Goal: Information Seeking & Learning: Learn about a topic

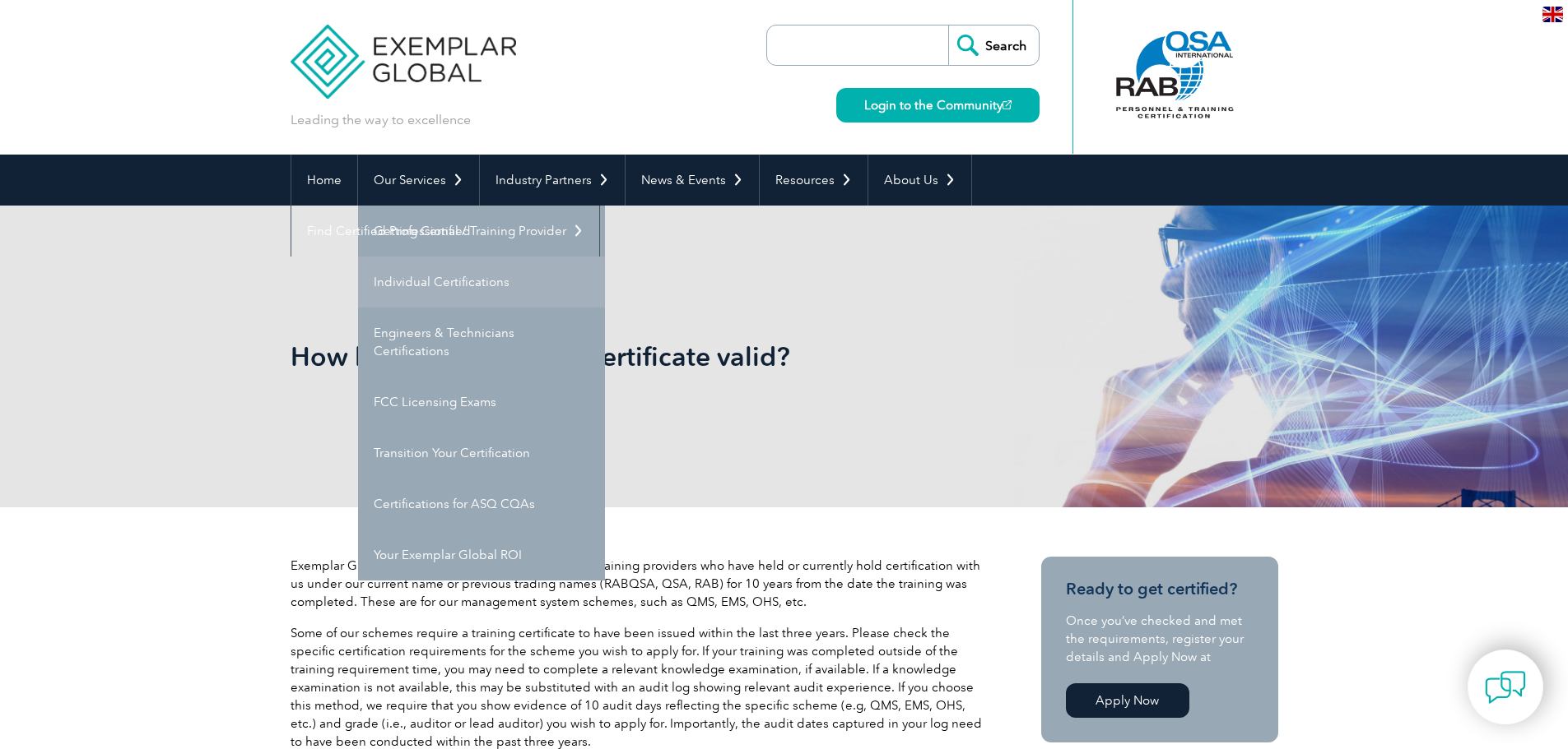
click at [447, 291] on link "Individual Certifications" at bounding box center [480, 282] width 247 height 51
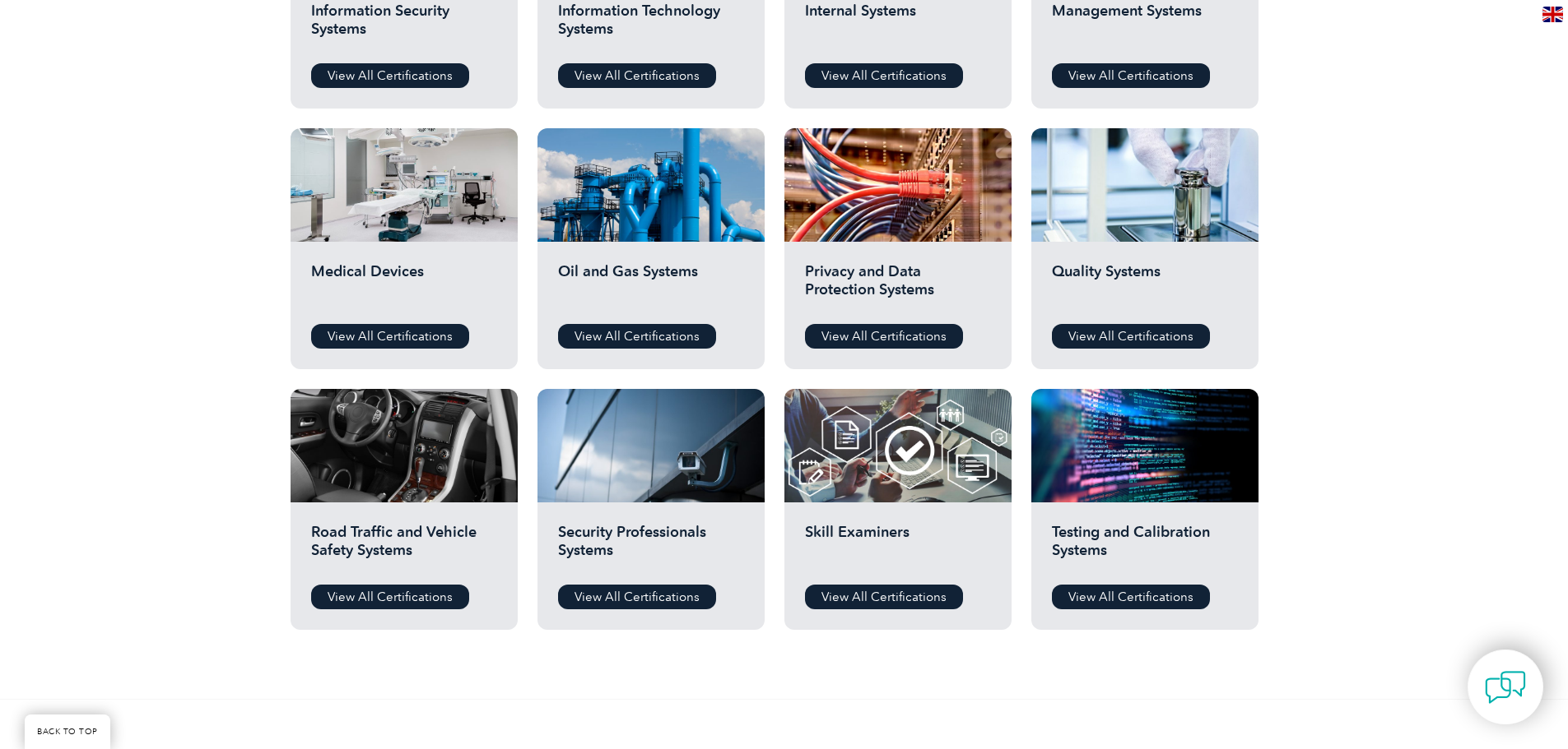
scroll to position [1069, 0]
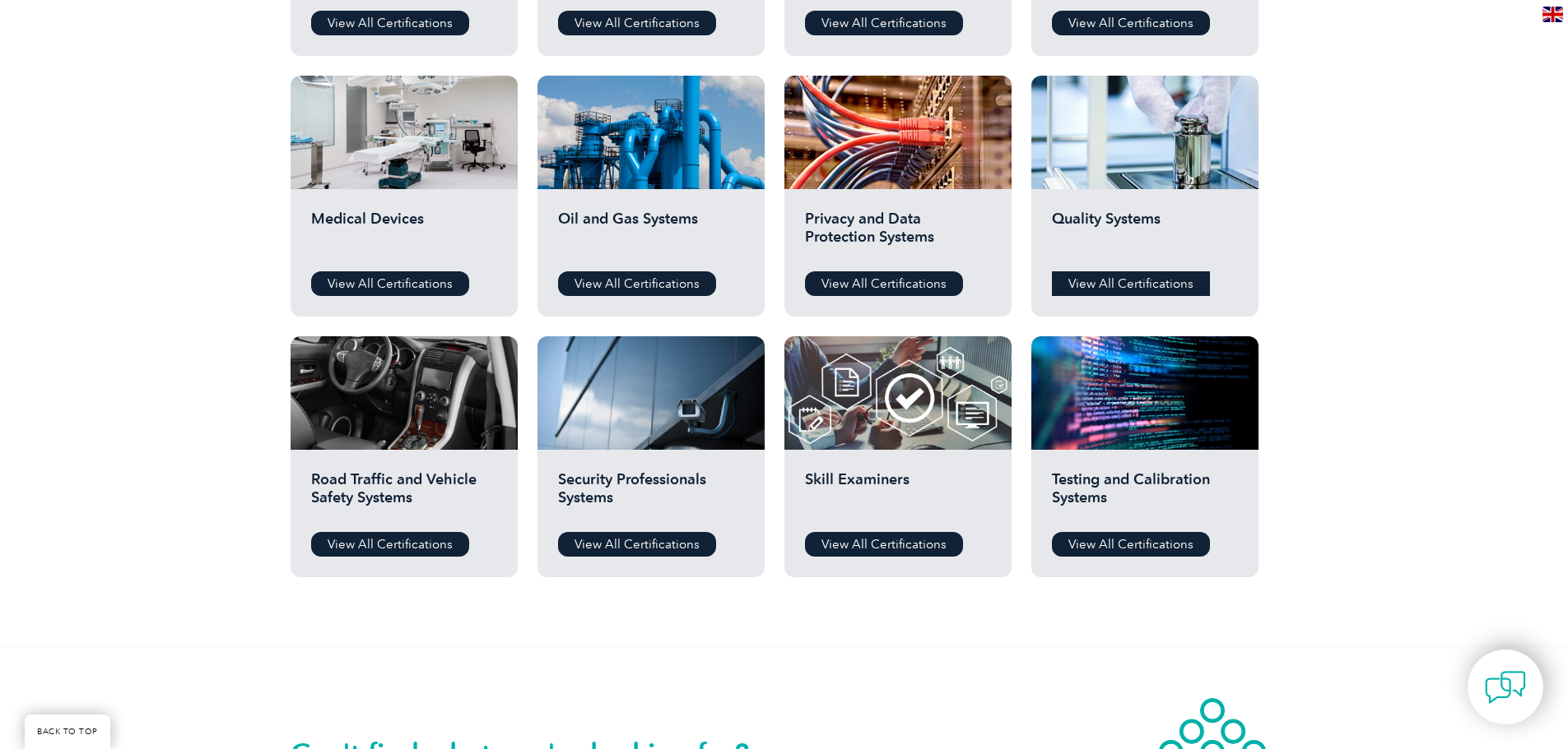
click at [1156, 284] on link "View All Certifications" at bounding box center [1130, 284] width 158 height 25
click at [1145, 543] on link "View All Certifications" at bounding box center [1130, 544] width 158 height 25
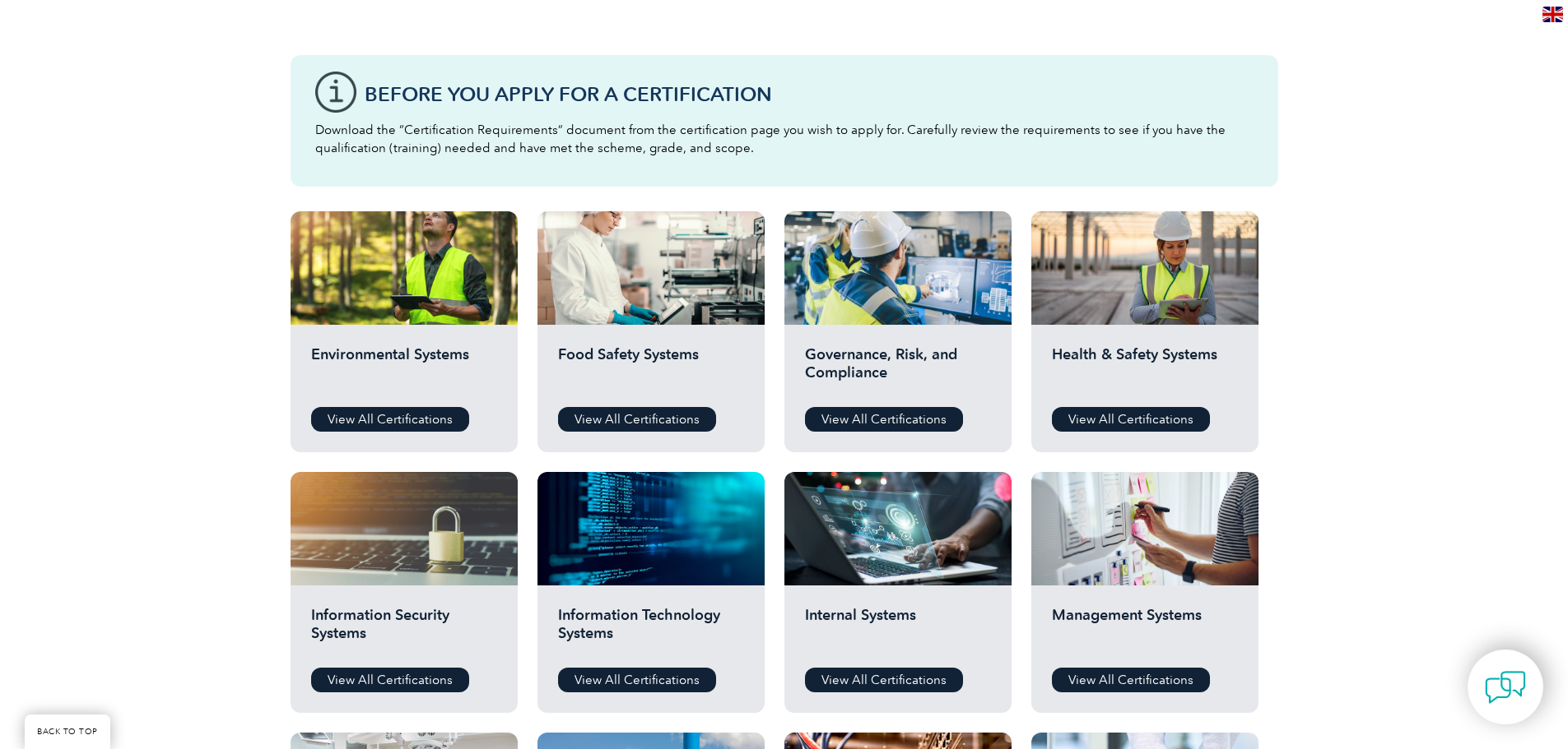
scroll to position [411, 0]
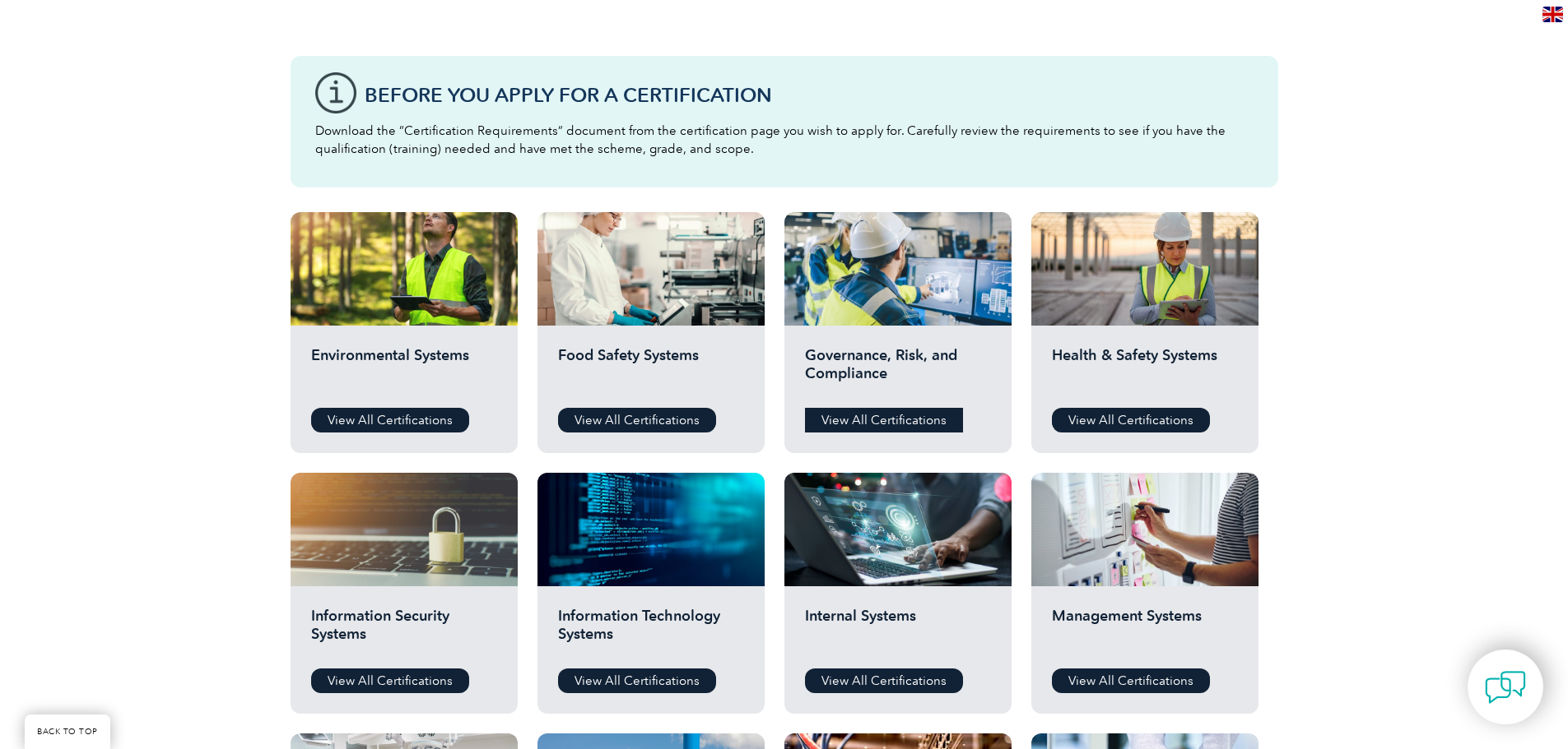
click at [894, 416] on link "View All Certifications" at bounding box center [883, 420] width 158 height 25
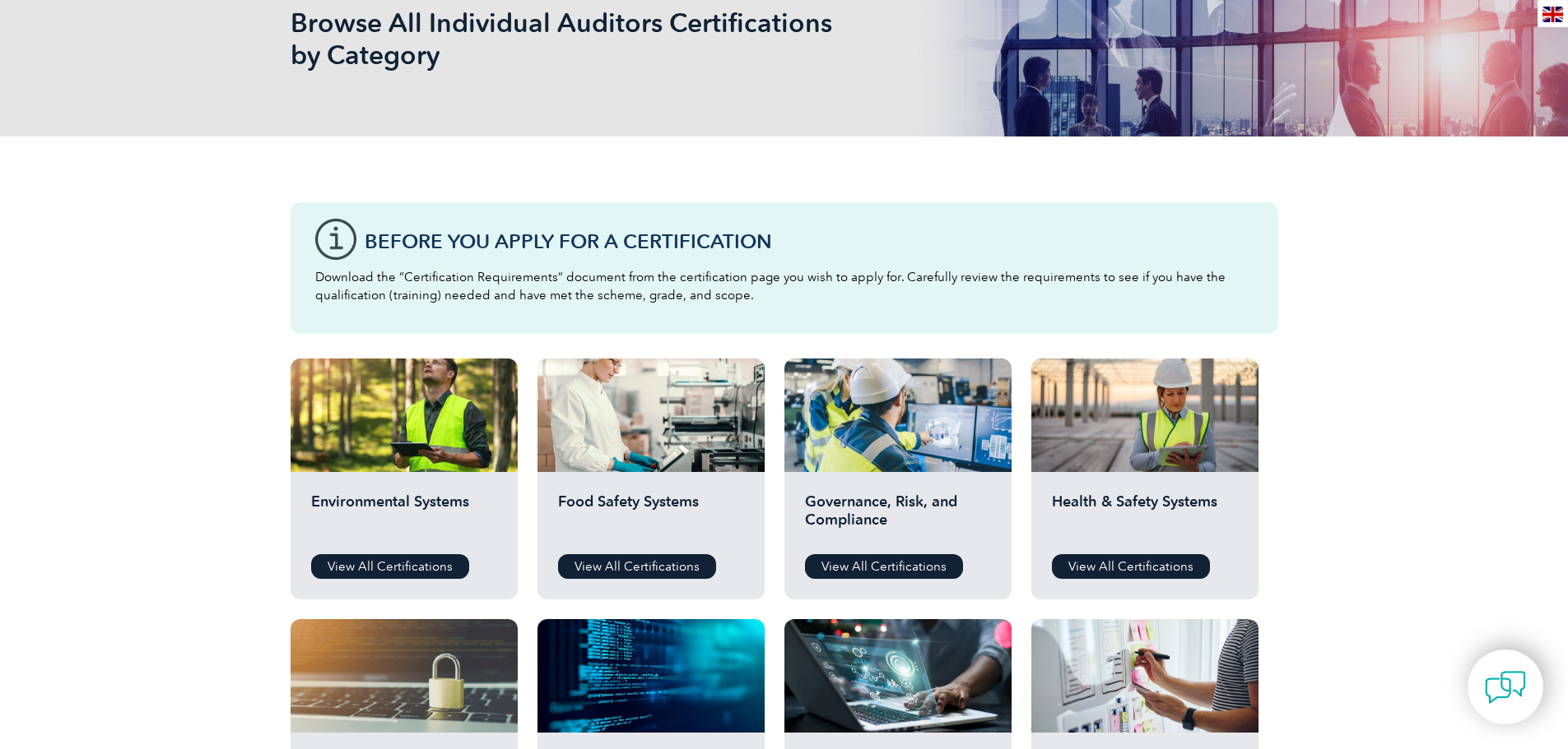
scroll to position [0, 0]
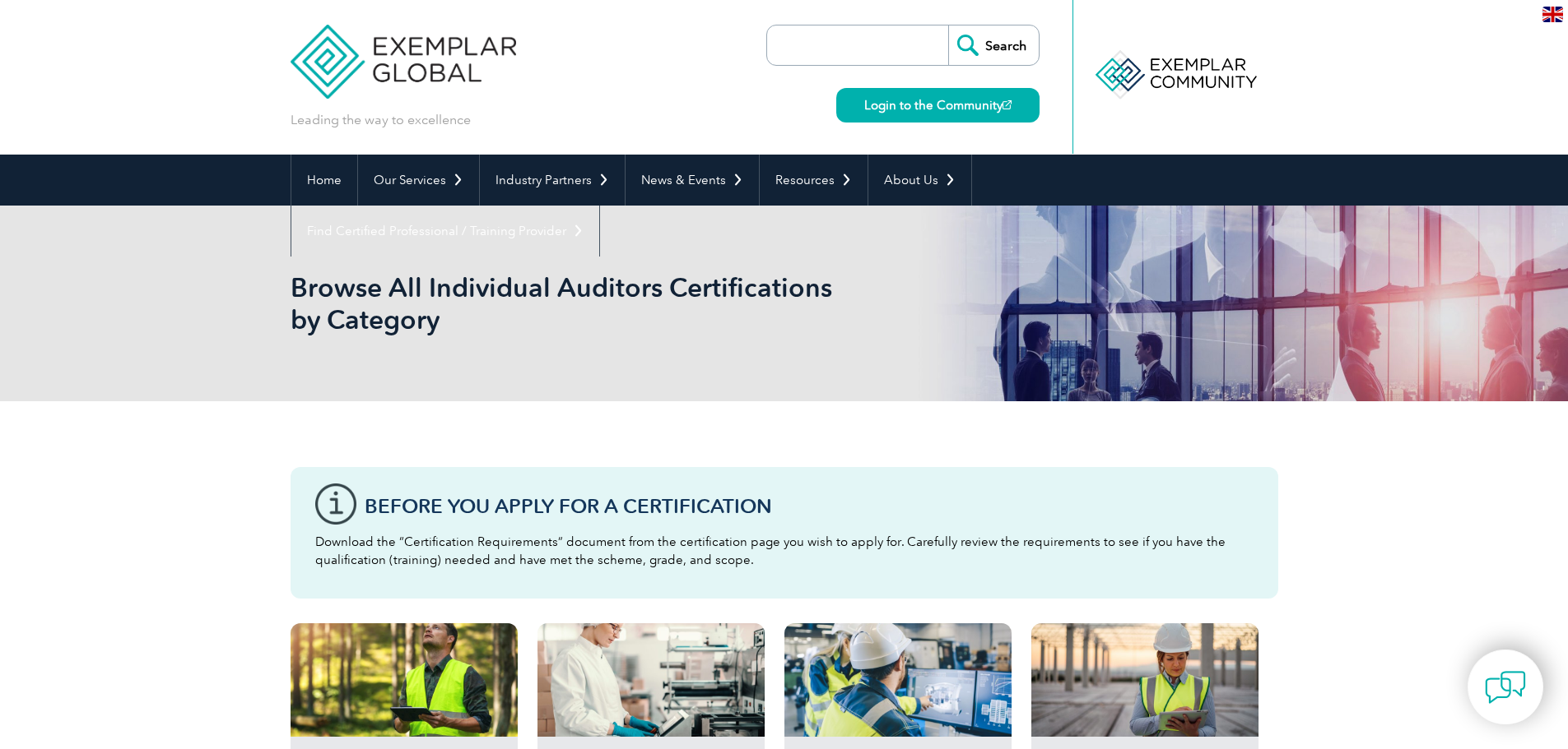
click at [908, 42] on input "search" at bounding box center [861, 45] width 173 height 40
type input "PPAP"
click at [948, 26] on input "Search" at bounding box center [993, 45] width 91 height 40
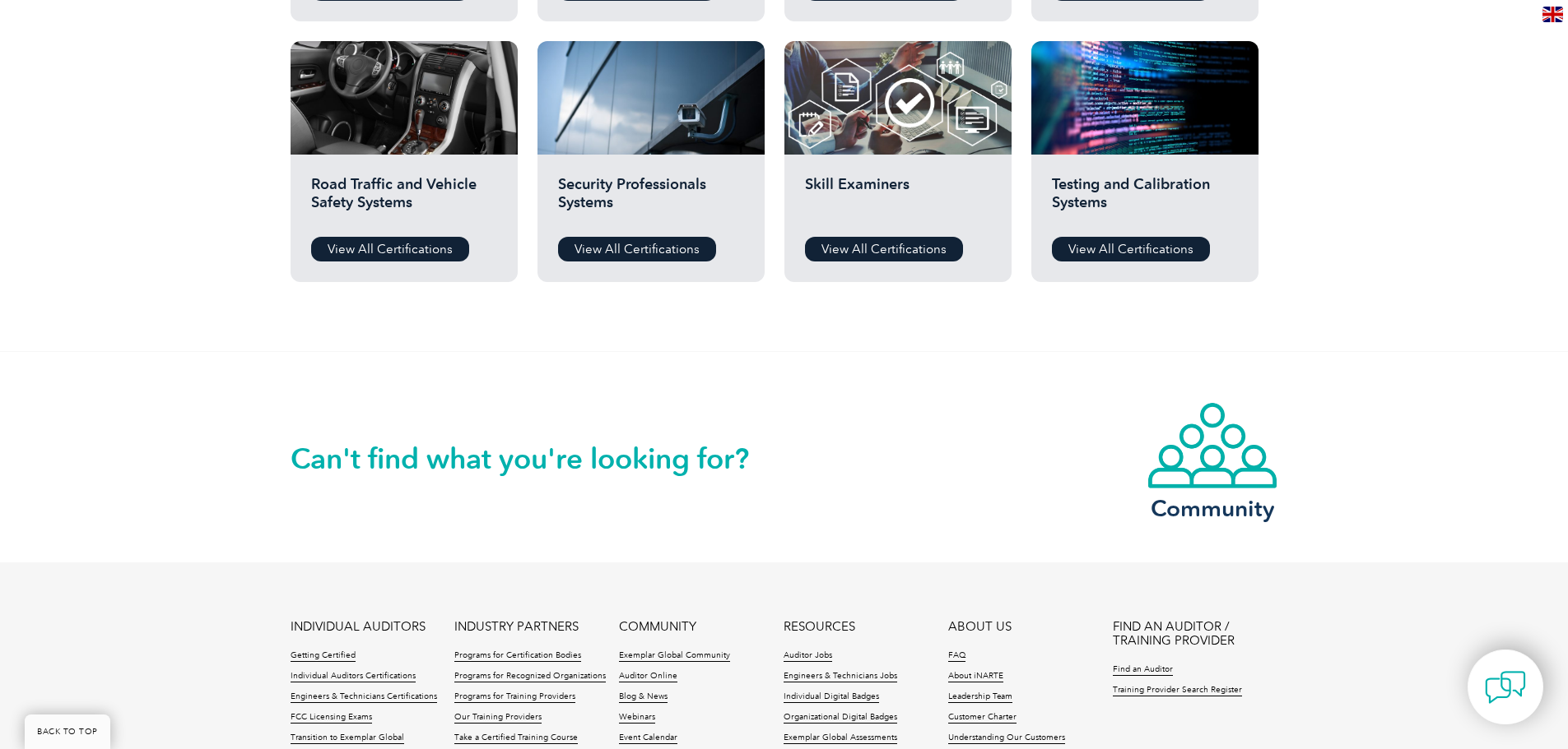
scroll to position [1626, 0]
